Goal: Check status: Check status

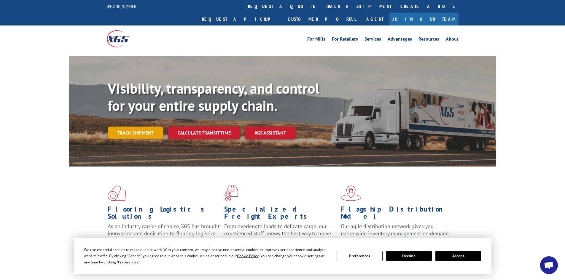
click at [135, 127] on link "Track shipment" at bounding box center [136, 133] width 56 height 12
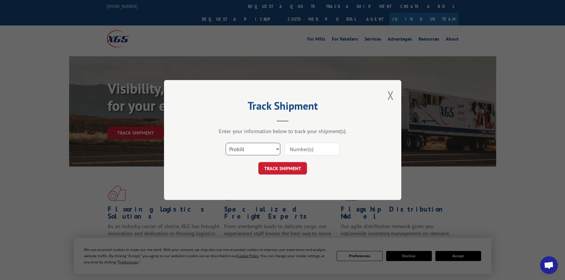
click at [241, 147] on select "Select category... Probill BOL PO" at bounding box center [253, 149] width 55 height 12
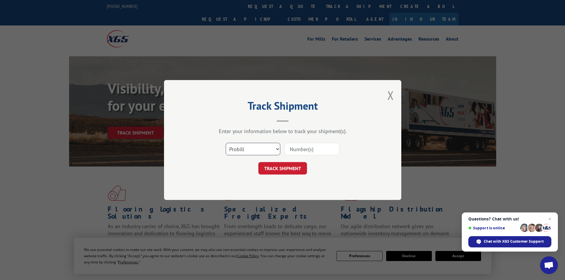
select select "po"
click at [226, 143] on select "Select category... Probill BOL PO" at bounding box center [253, 149] width 55 height 12
click at [317, 145] on input at bounding box center [312, 149] width 55 height 12
paste input "37539051"
type input "37539051"
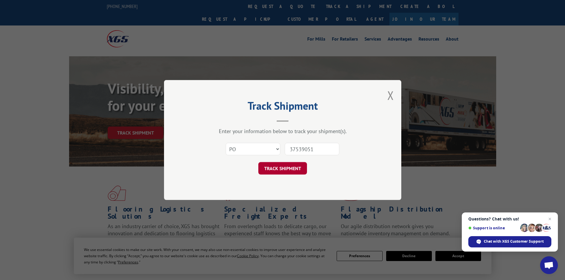
click at [275, 170] on button "TRACK SHIPMENT" at bounding box center [282, 168] width 49 height 12
